Goal: Task Accomplishment & Management: Manage account settings

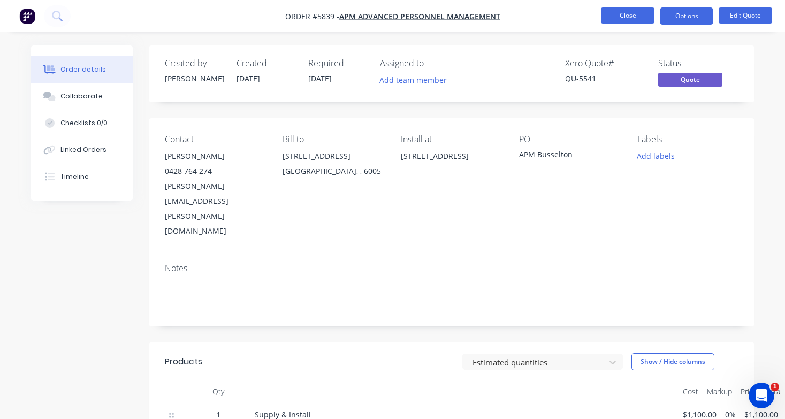
click at [631, 13] on button "Close" at bounding box center [627, 15] width 53 height 16
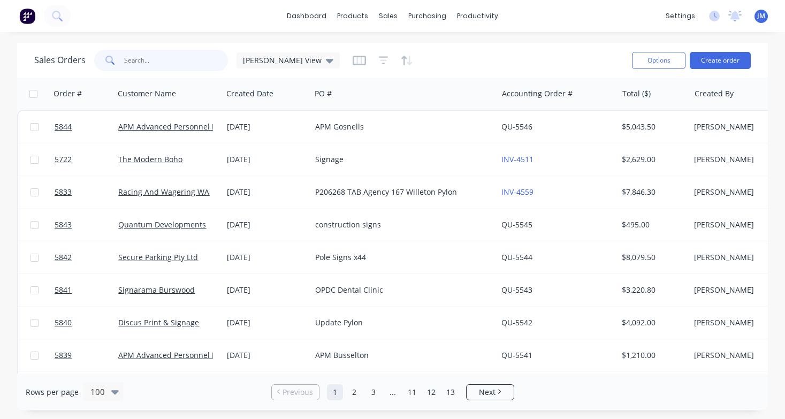
click at [163, 59] on input "text" at bounding box center [176, 60] width 104 height 21
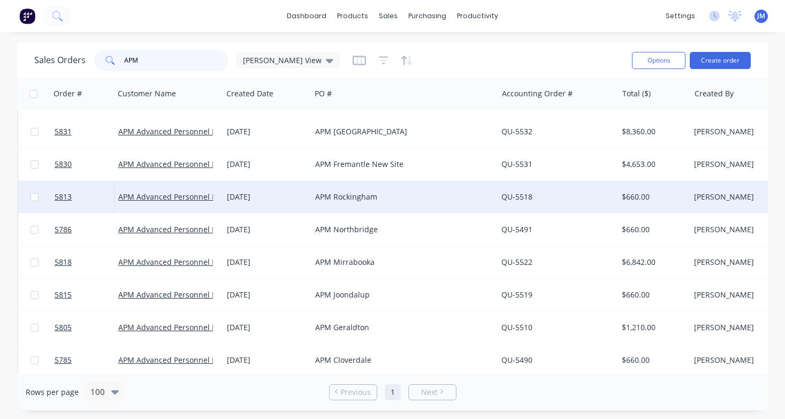
scroll to position [118, 0]
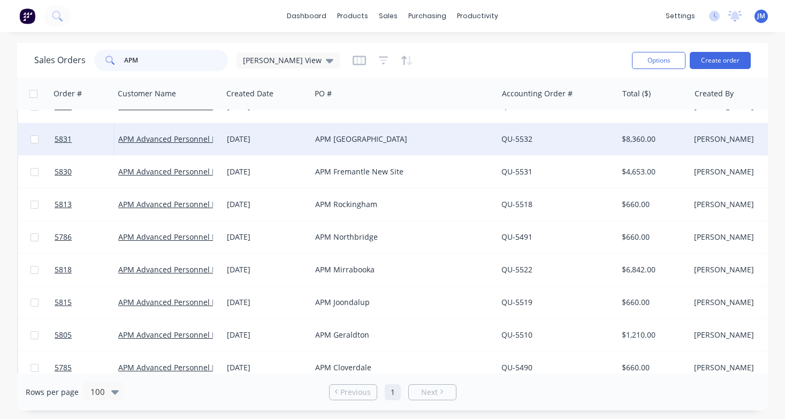
type input "APM"
click at [345, 133] on div "APM [GEOGRAPHIC_DATA]" at bounding box center [404, 139] width 186 height 32
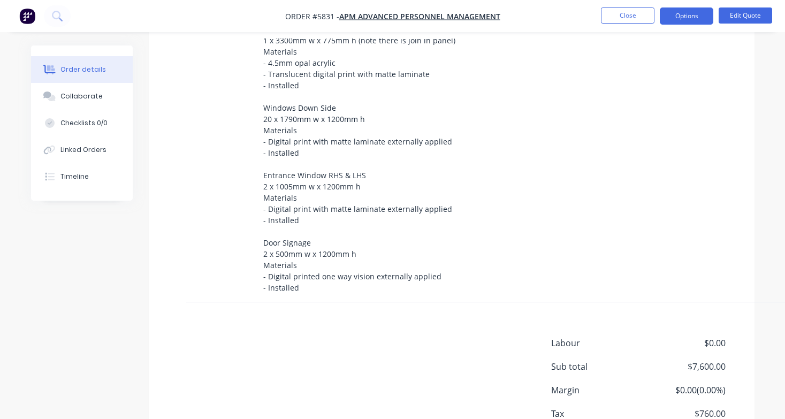
scroll to position [398, 0]
click at [319, 241] on div "Lightbox Entrance 1 x 3300mm w x 775mm h (note there is join in panel) Material…" at bounding box center [468, 159] width 411 height 270
click at [735, 17] on button "Edit Quote" at bounding box center [744, 15] width 53 height 16
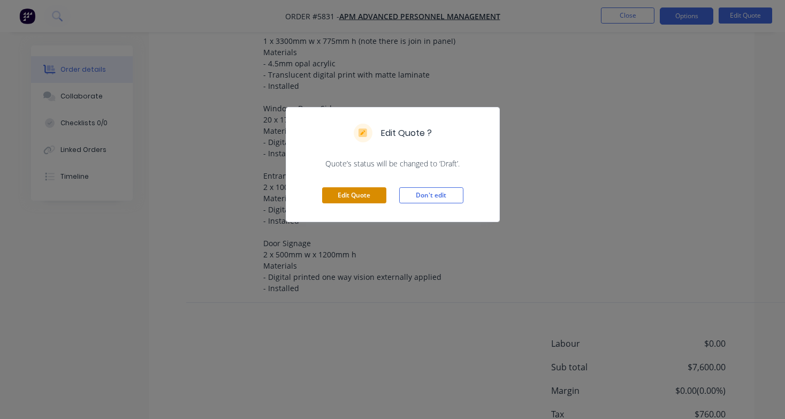
click at [352, 196] on button "Edit Quote" at bounding box center [354, 195] width 64 height 16
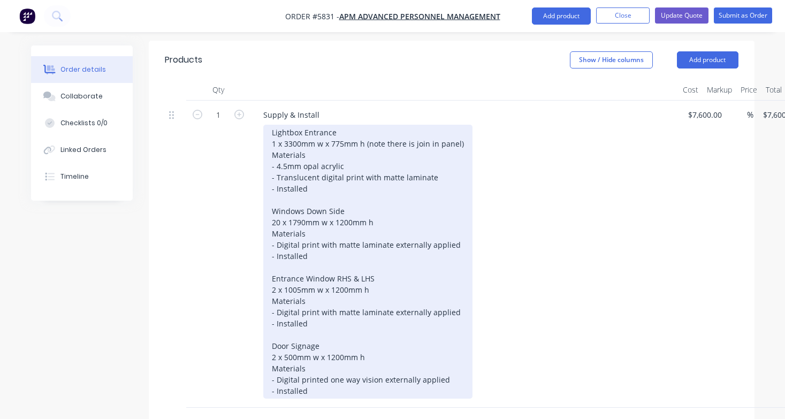
scroll to position [290, 0]
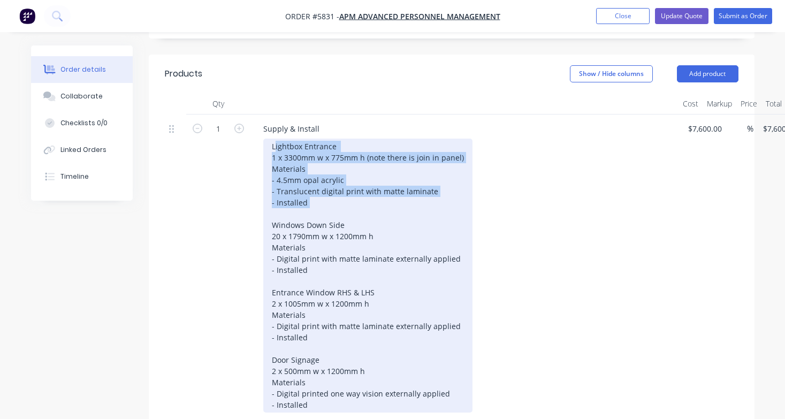
drag, startPoint x: 281, startPoint y: 101, endPoint x: 376, endPoint y: 157, distance: 110.5
click at [376, 157] on div "Lightbox Entrance 1 x 3300mm w x 775mm h (note there is join in panel) Material…" at bounding box center [367, 276] width 209 height 274
copy div "ightbox Entrance 1 x 3300mm w x 775mm h (note there is join in panel) Materials…"
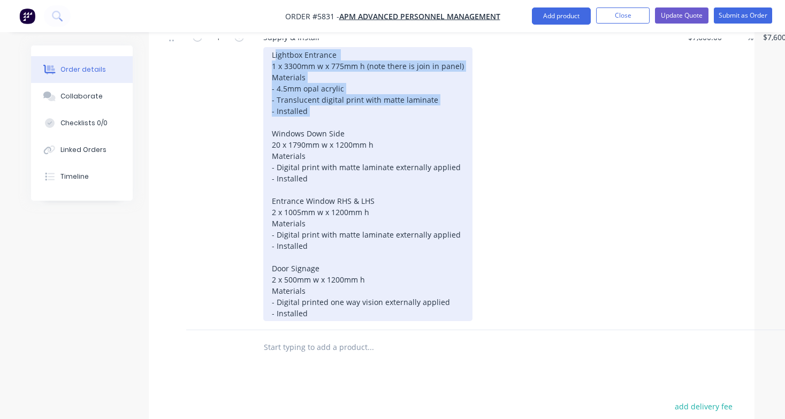
scroll to position [394, 0]
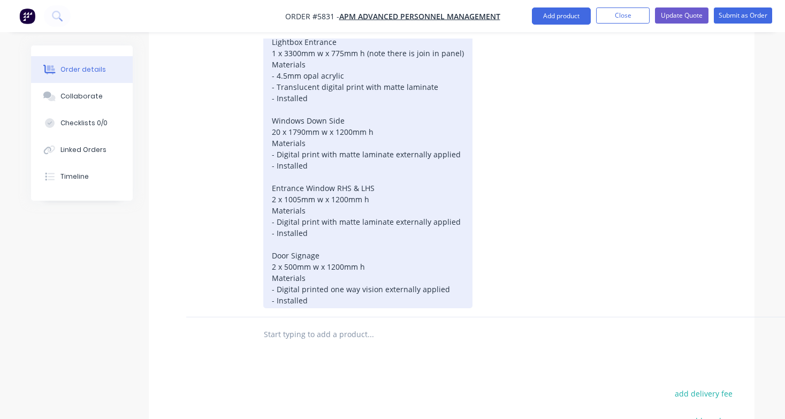
click at [321, 252] on div "Lightbox Entrance 1 x 3300mm w x 775mm h (note there is join in panel) Material…" at bounding box center [367, 171] width 209 height 274
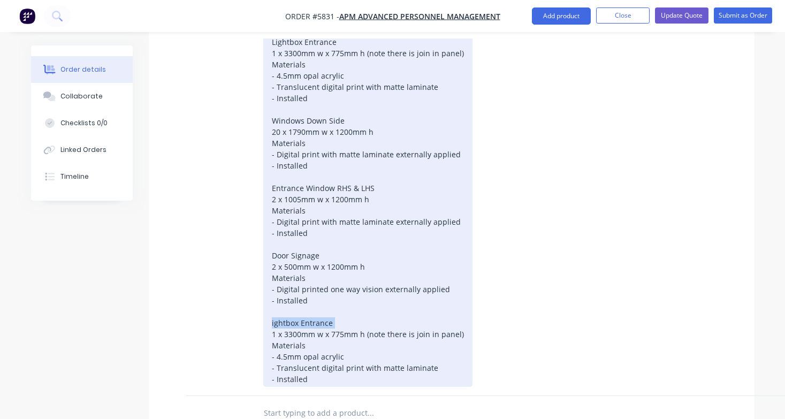
drag, startPoint x: 338, startPoint y: 277, endPoint x: 249, endPoint y: 277, distance: 88.8
click at [249, 277] on div "1 Supply & Install Lightbox Entrance 1 x 3300mm w x 775mm h (note there is join…" at bounding box center [451, 203] width 573 height 386
drag, startPoint x: 276, startPoint y: 290, endPoint x: 265, endPoint y: 290, distance: 10.7
click at [265, 290] on div "Lightbox Entrance 1 x 3300mm w x 775mm h (note there is join in panel) Material…" at bounding box center [367, 210] width 209 height 352
click at [288, 288] on div "Lightbox Entrance 1 x 3300mm w x 775mm h (note there is join in panel) Material…" at bounding box center [367, 210] width 209 height 352
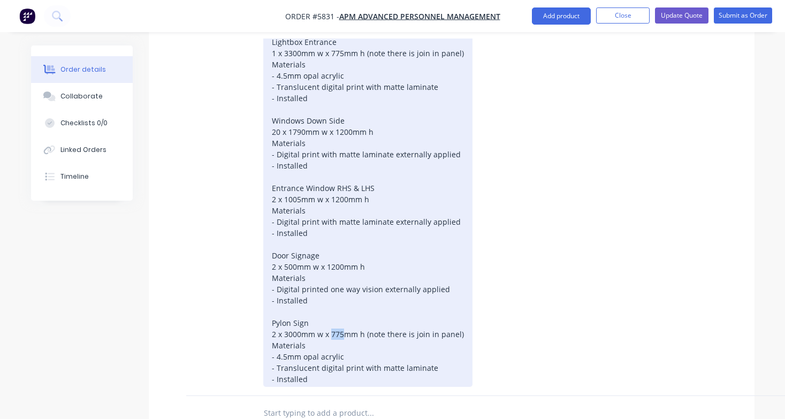
drag, startPoint x: 342, startPoint y: 289, endPoint x: 332, endPoint y: 289, distance: 10.2
click at [332, 289] on div "Lightbox Entrance 1 x 3300mm w x 775mm h (note there is join in panel) Material…" at bounding box center [367, 210] width 209 height 352
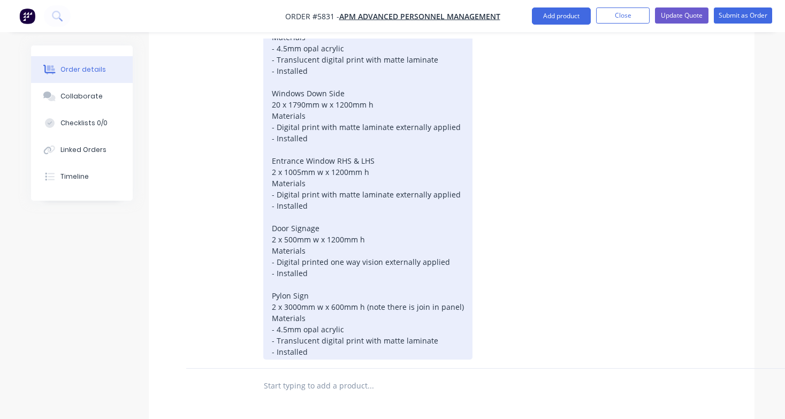
scroll to position [433, 0]
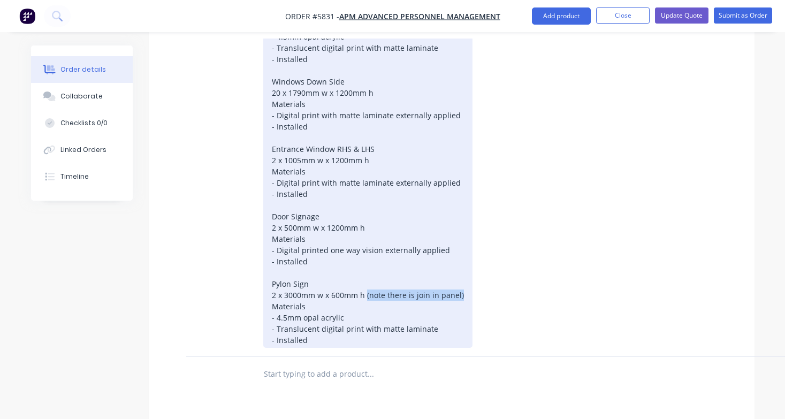
drag, startPoint x: 460, startPoint y: 249, endPoint x: 365, endPoint y: 247, distance: 95.2
click at [365, 247] on div "Lightbox Entrance 1 x 3300mm w x 775mm h (note there is join in panel) Material…" at bounding box center [367, 171] width 209 height 352
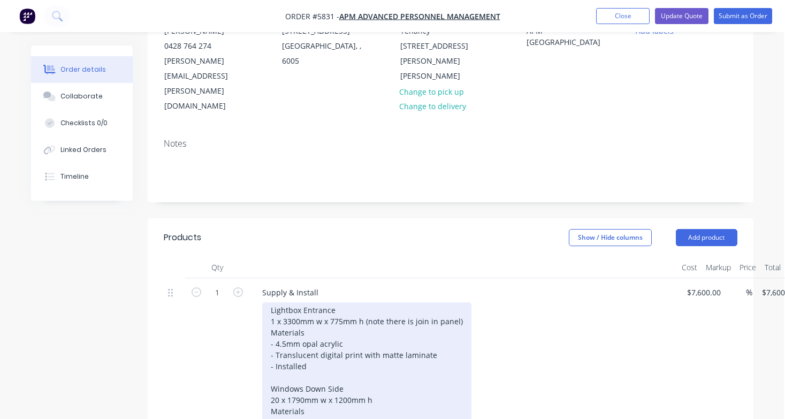
scroll to position [127, 1]
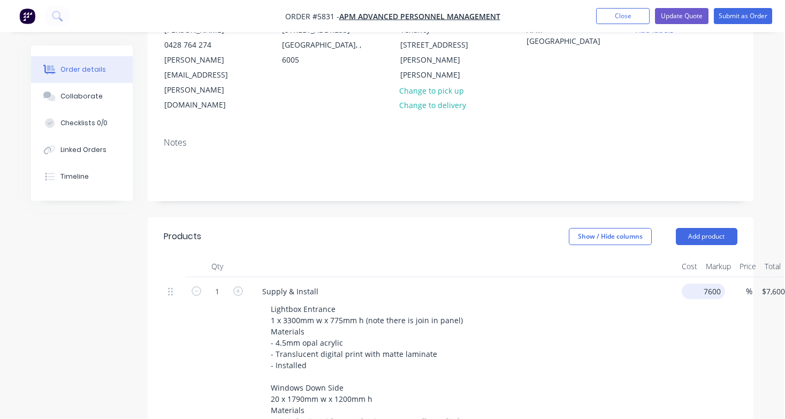
click at [696, 283] on input "7600" at bounding box center [705, 291] width 39 height 16
type input "$8,975.00"
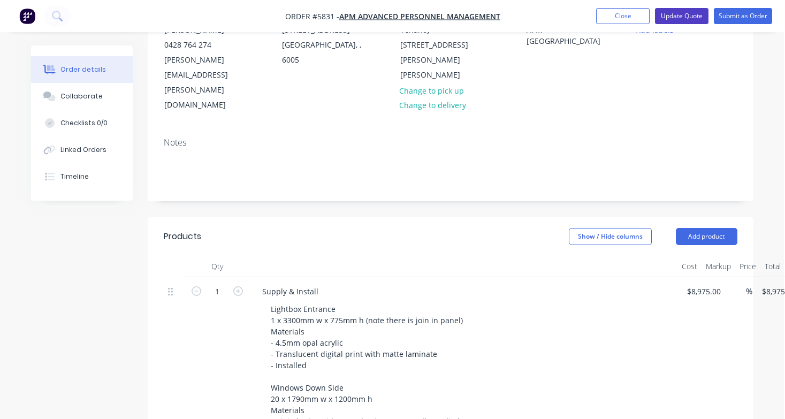
click at [693, 20] on button "Update Quote" at bounding box center [681, 16] width 53 height 16
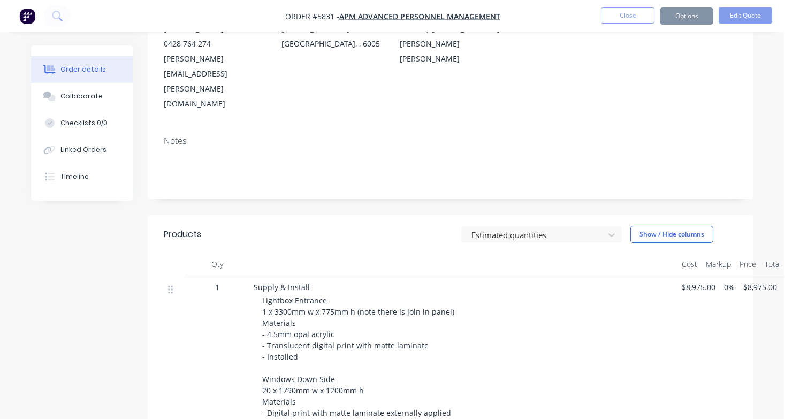
scroll to position [0, 0]
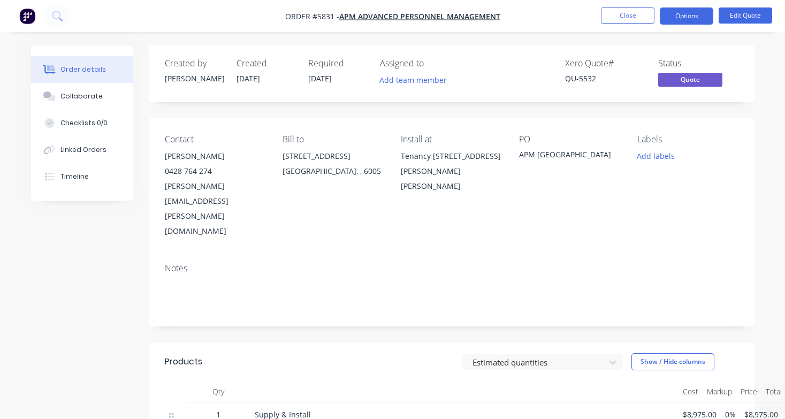
click at [687, 19] on button "Options" at bounding box center [685, 15] width 53 height 17
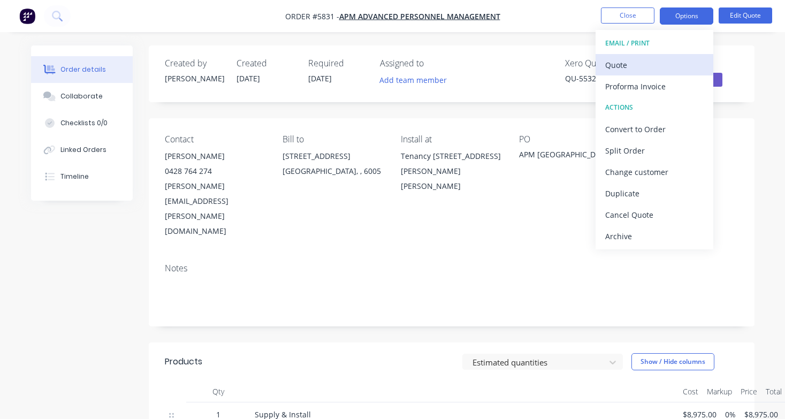
click at [664, 64] on div "Quote" at bounding box center [654, 65] width 98 height 16
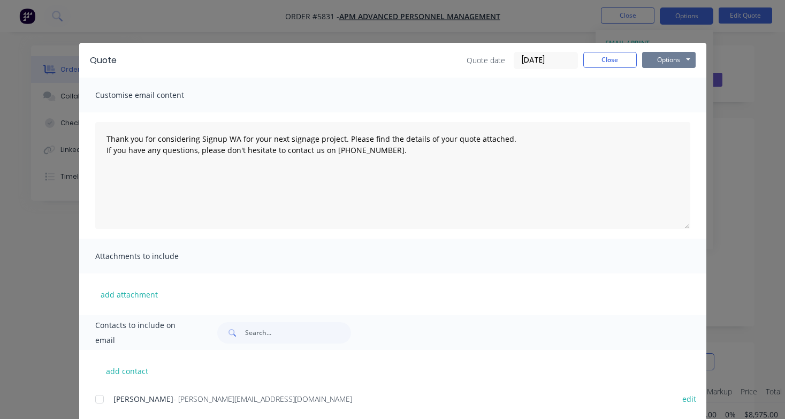
click at [661, 63] on button "Options" at bounding box center [668, 60] width 53 height 16
click at [663, 96] on button "Print" at bounding box center [676, 97] width 68 height 18
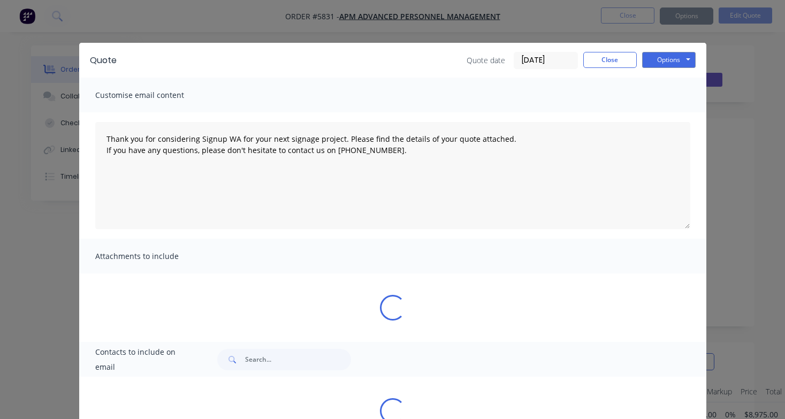
type textarea "Thank you for considering Signup WA for your next signage project. Please find …"
